Goal: Navigation & Orientation: Find specific page/section

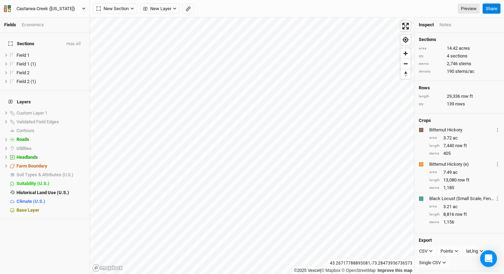
click at [66, 7] on div "Castanea Creek ([US_STATE])" at bounding box center [45, 8] width 59 height 7
click at [65, 20] on button "Back" at bounding box center [57, 19] width 55 height 9
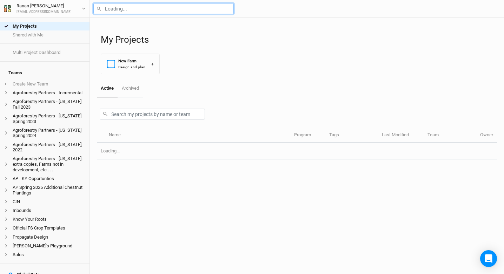
click at [146, 6] on input "text" at bounding box center [163, 8] width 140 height 11
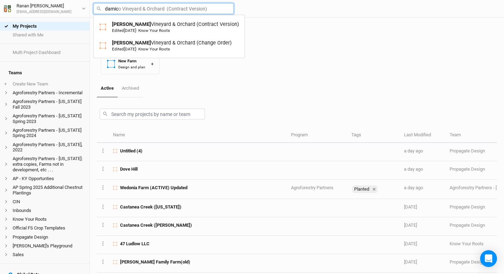
type input "[PERSON_NAME]"
type input "damico Vineyard & Orchard (Contract Version)"
type input "Damico Vineyard & Orchard (Contract Version)"
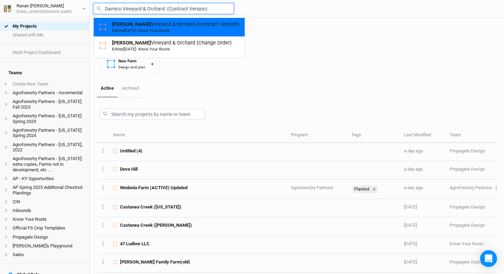
type input "Damico Vineyard & Orchard (Change Order)"
